Goal: Information Seeking & Learning: Learn about a topic

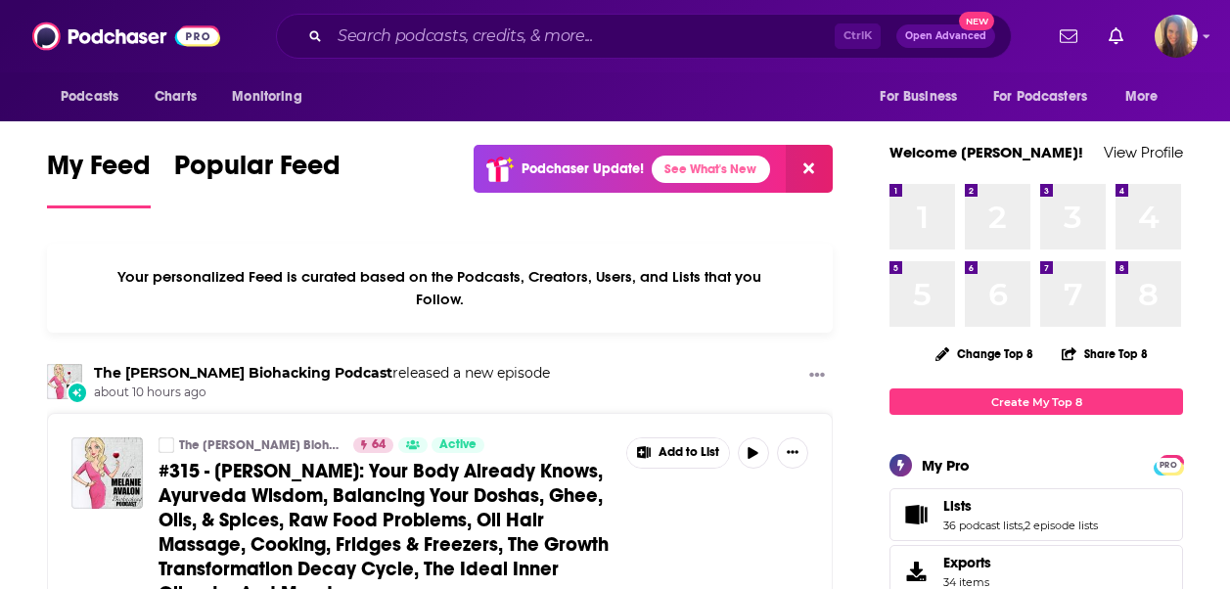
click at [388, 16] on div "Ctrl K Open Advanced New" at bounding box center [644, 36] width 736 height 45
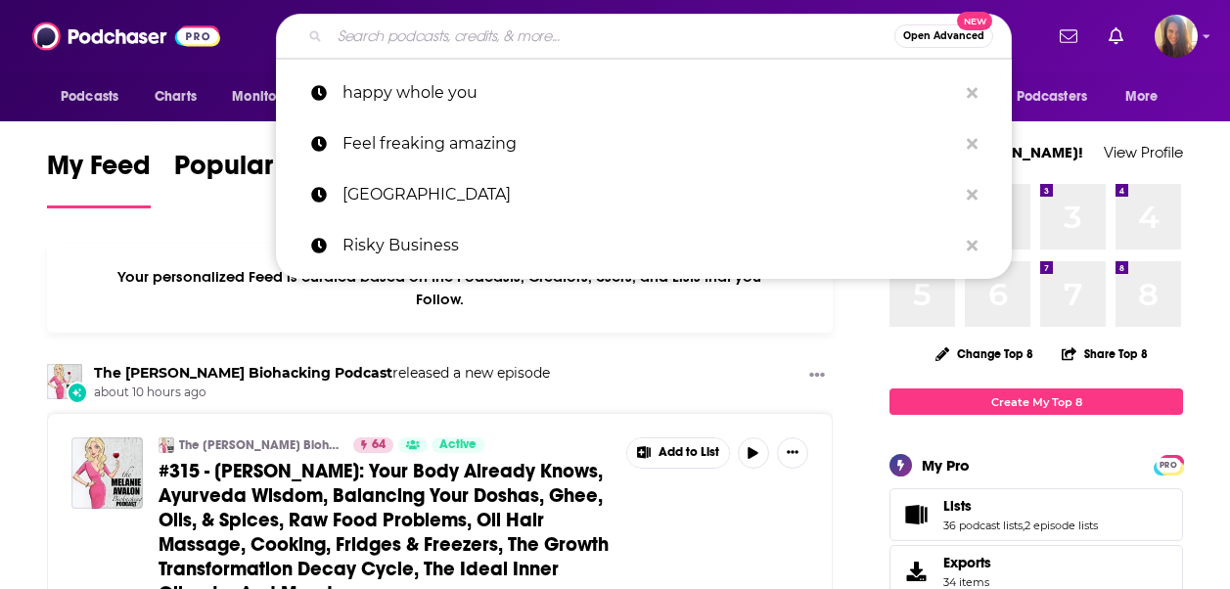
click at [390, 24] on input "Search podcasts, credits, & more..." at bounding box center [612, 36] width 565 height 31
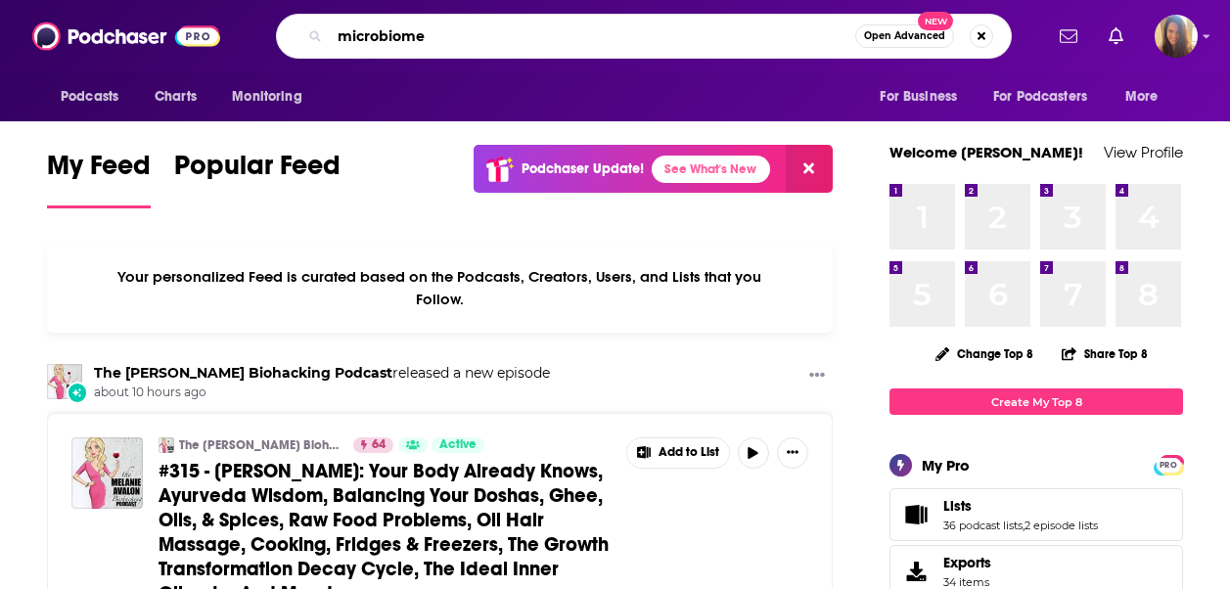
type input "microbiome"
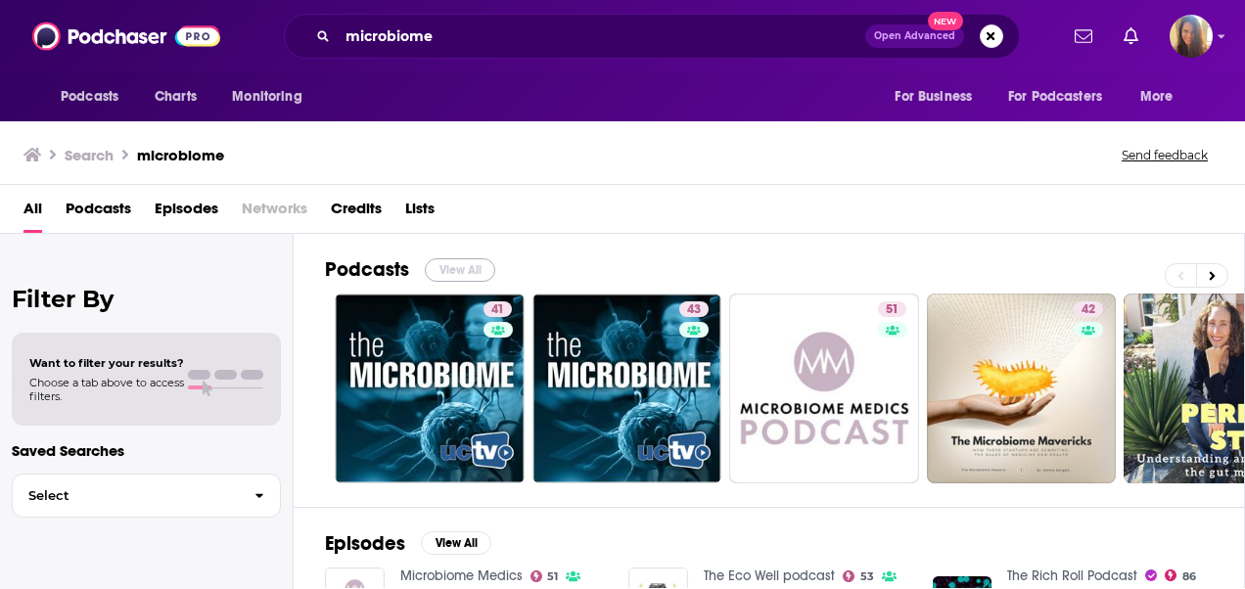
click at [470, 269] on button "View All" at bounding box center [460, 269] width 70 height 23
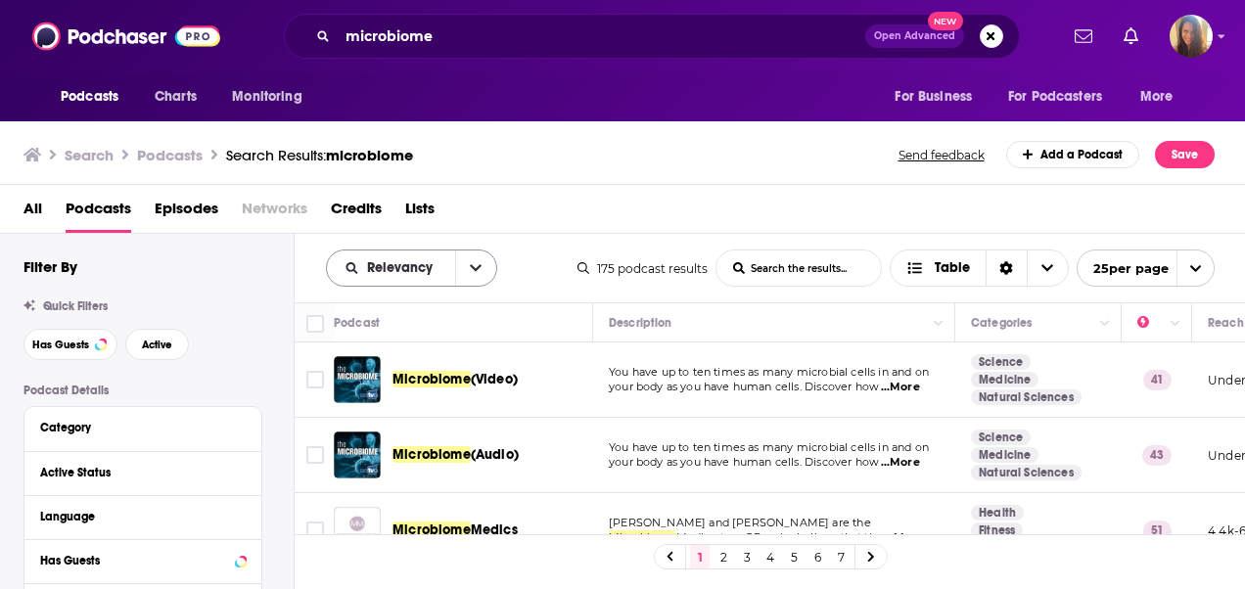
click at [425, 265] on span "Relevancy" at bounding box center [403, 268] width 72 height 14
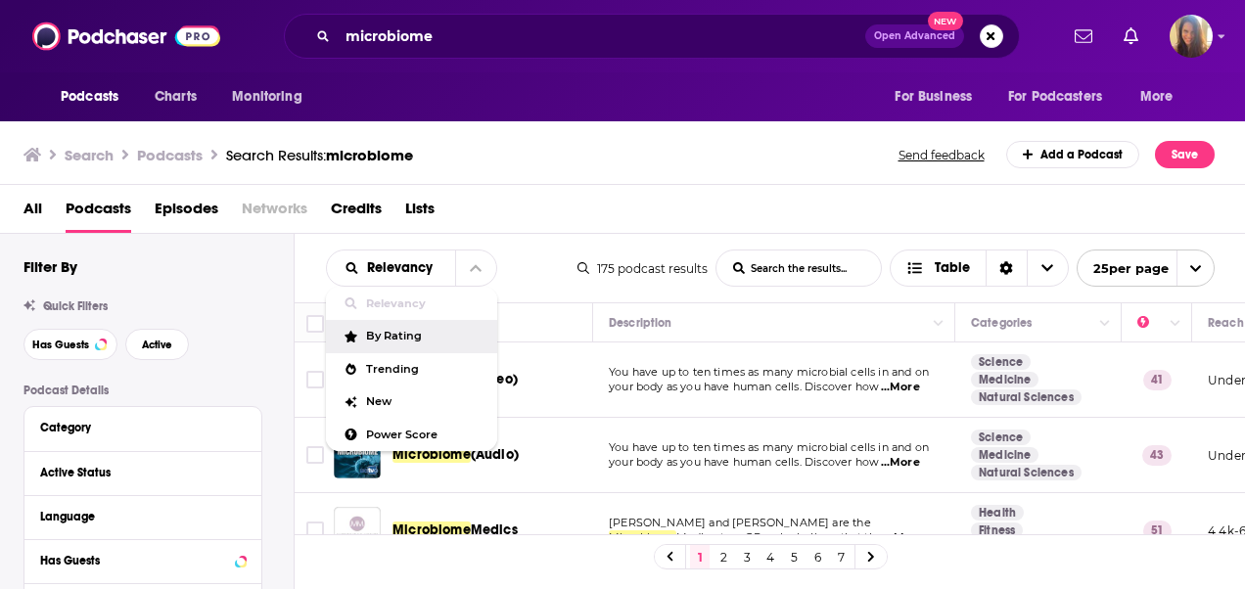
click at [373, 343] on div "By Rating" at bounding box center [411, 336] width 171 height 33
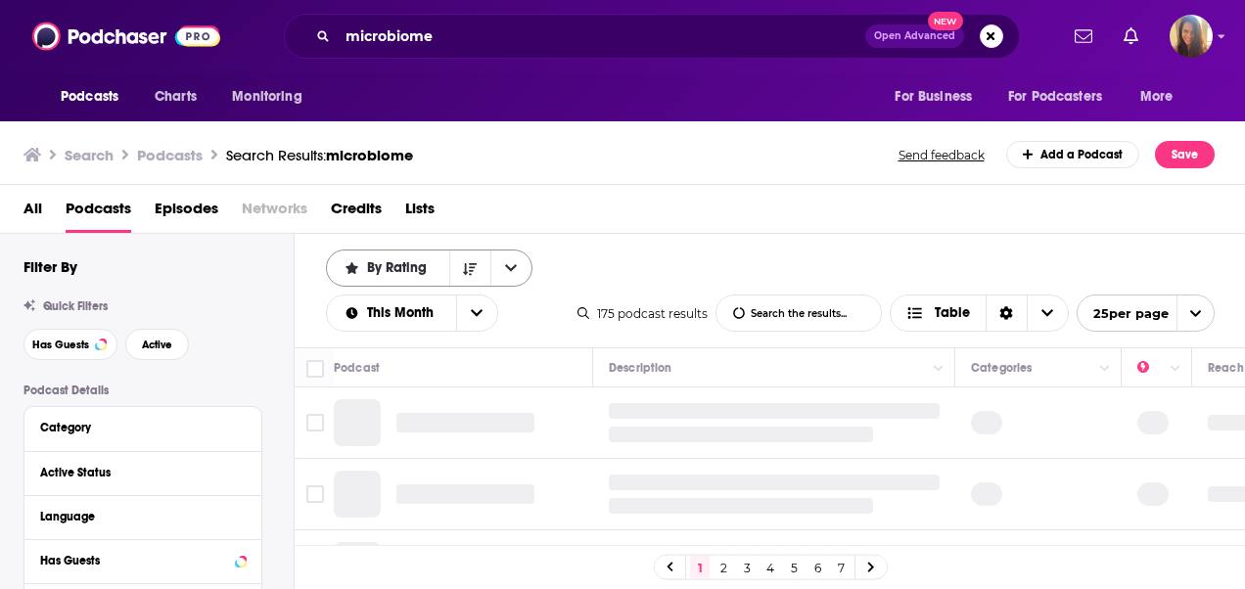
click at [392, 285] on div "By Rating" at bounding box center [429, 268] width 206 height 37
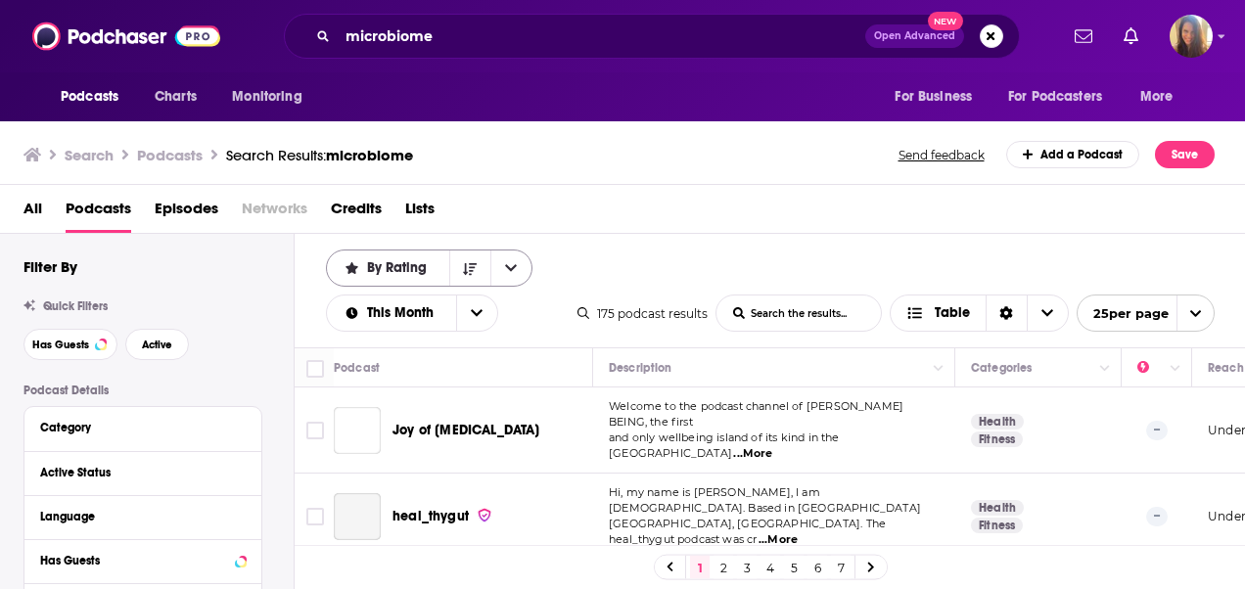
click at [392, 272] on span "By Rating" at bounding box center [400, 268] width 67 height 14
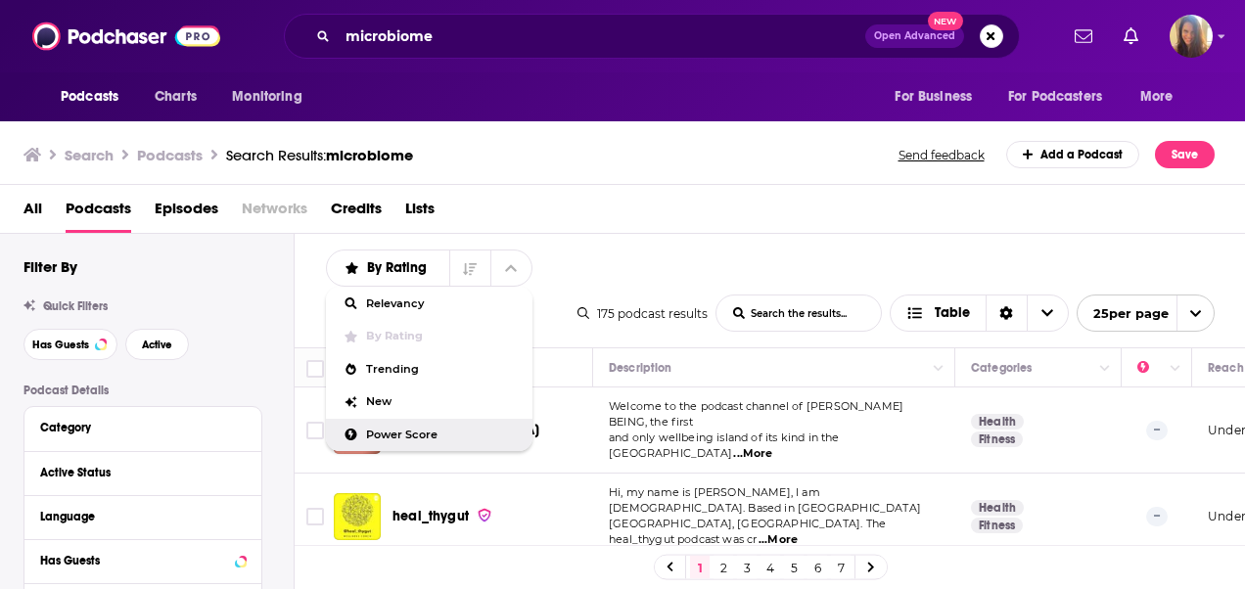
click at [392, 430] on span "Power Score" at bounding box center [441, 435] width 151 height 11
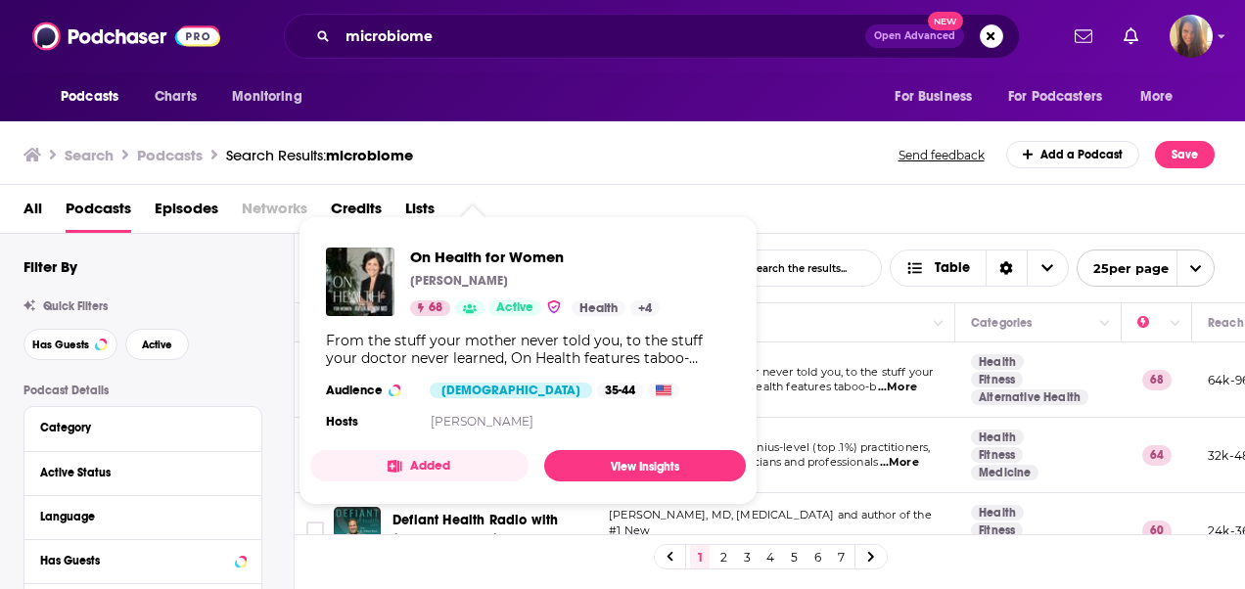
drag, startPoint x: 488, startPoint y: 375, endPoint x: 904, endPoint y: 188, distance: 456.0
click at [904, 188] on div "All Podcasts Episodes Networks Credits Lists" at bounding box center [623, 209] width 1246 height 49
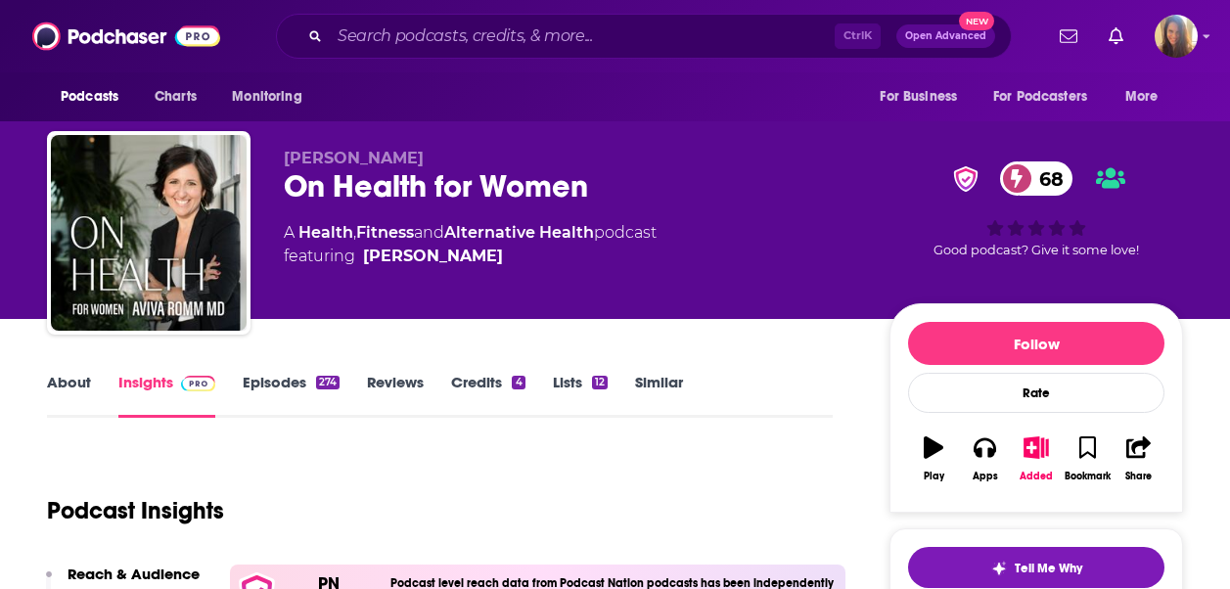
click at [285, 385] on link "Episodes 274" at bounding box center [291, 395] width 97 height 45
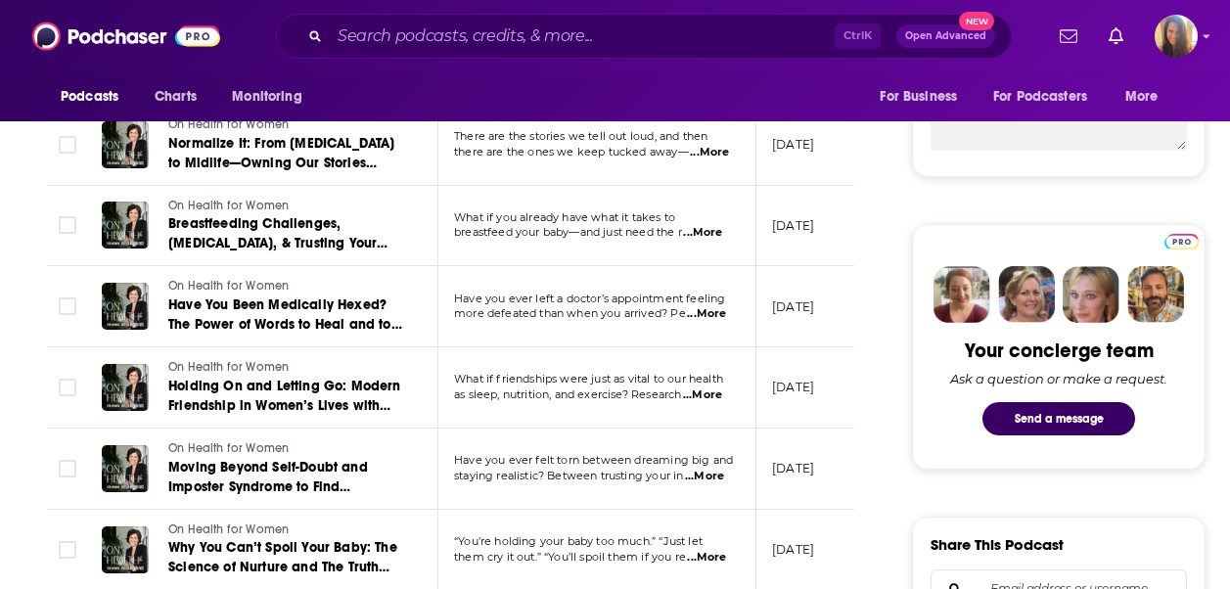
scroll to position [881, 0]
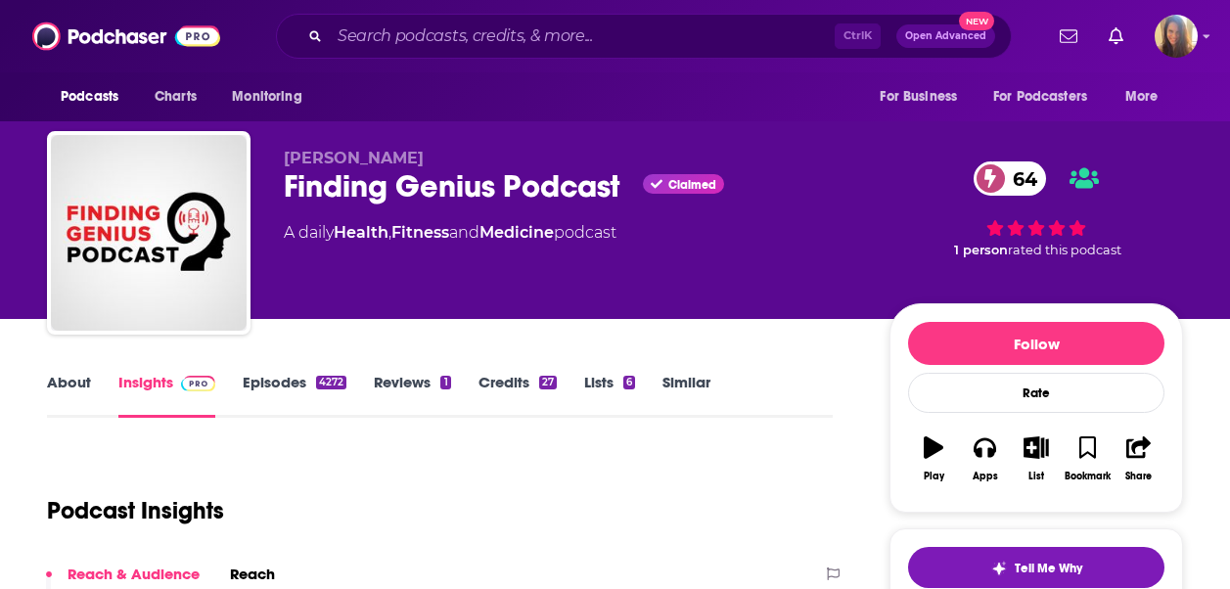
click at [271, 384] on link "Episodes 4272" at bounding box center [295, 395] width 104 height 45
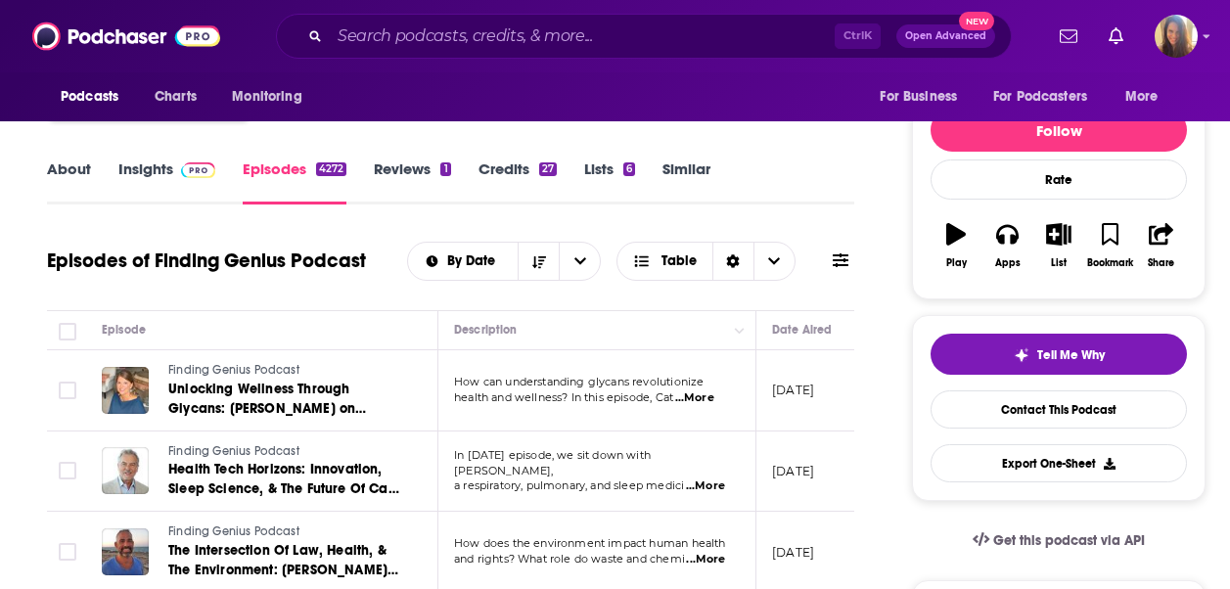
scroll to position [391, 0]
